Goal: Information Seeking & Learning: Check status

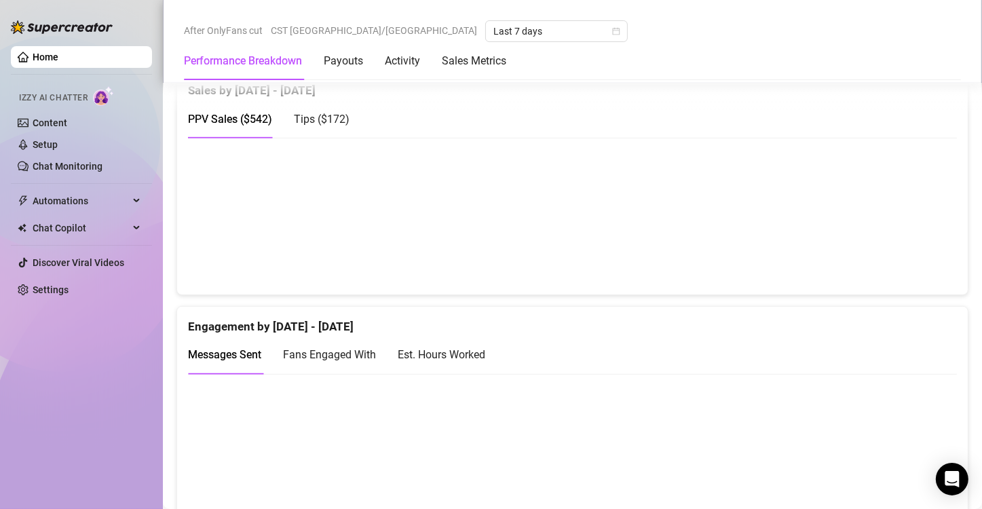
scroll to position [687, 0]
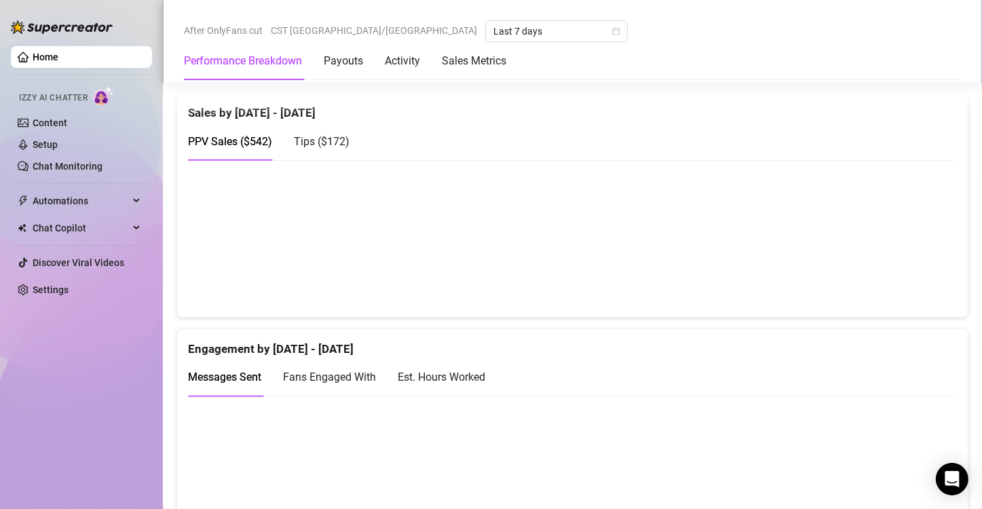
click at [472, 379] on div "Est. Hours Worked" at bounding box center [442, 376] width 88 height 17
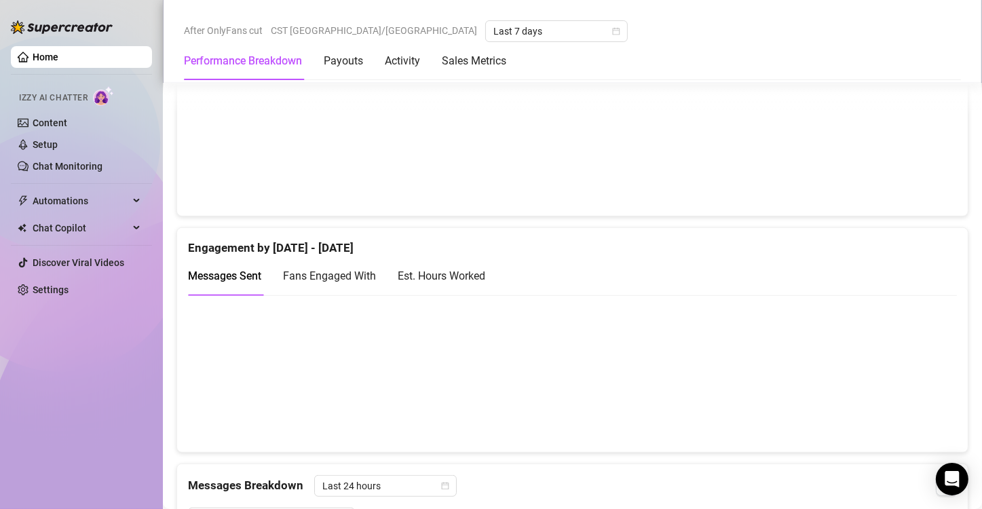
scroll to position [813, 0]
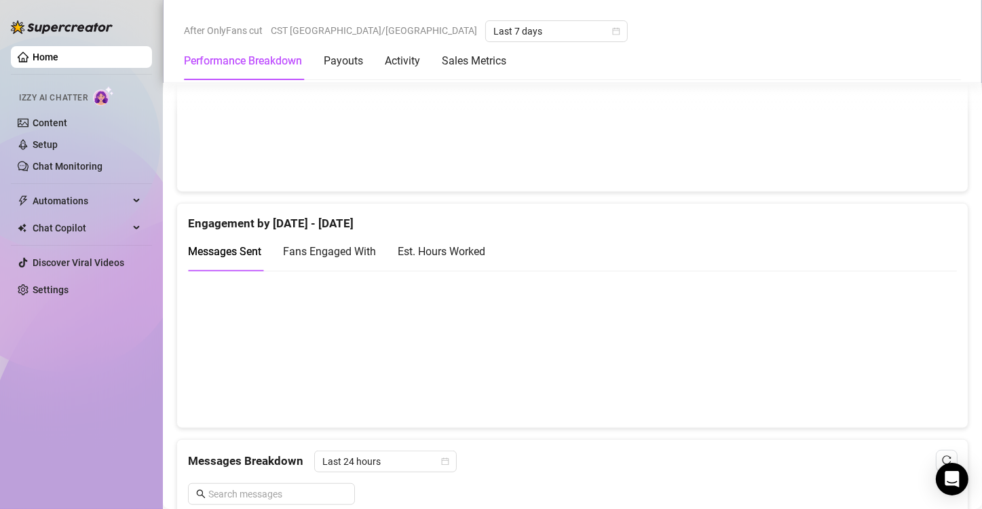
click at [436, 252] on div "Est. Hours Worked" at bounding box center [442, 251] width 88 height 17
